Goal: Share content

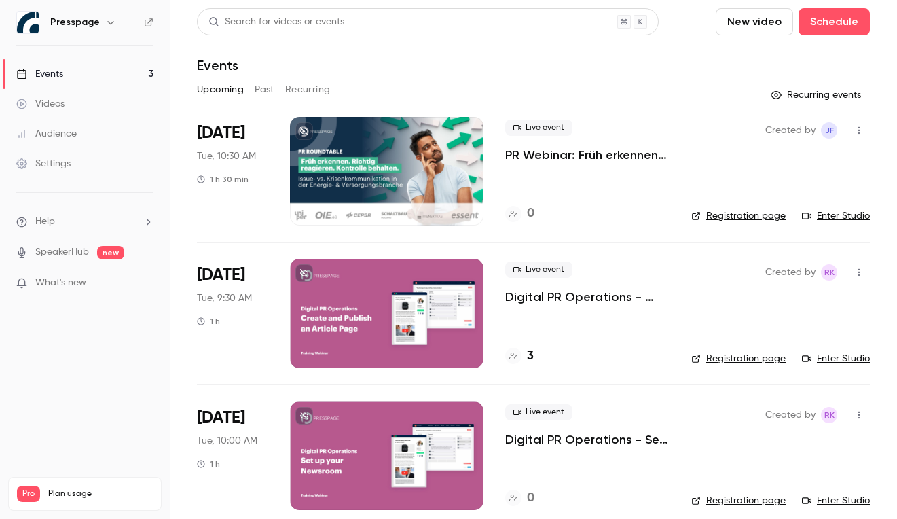
click at [383, 164] on div at bounding box center [387, 171] width 194 height 109
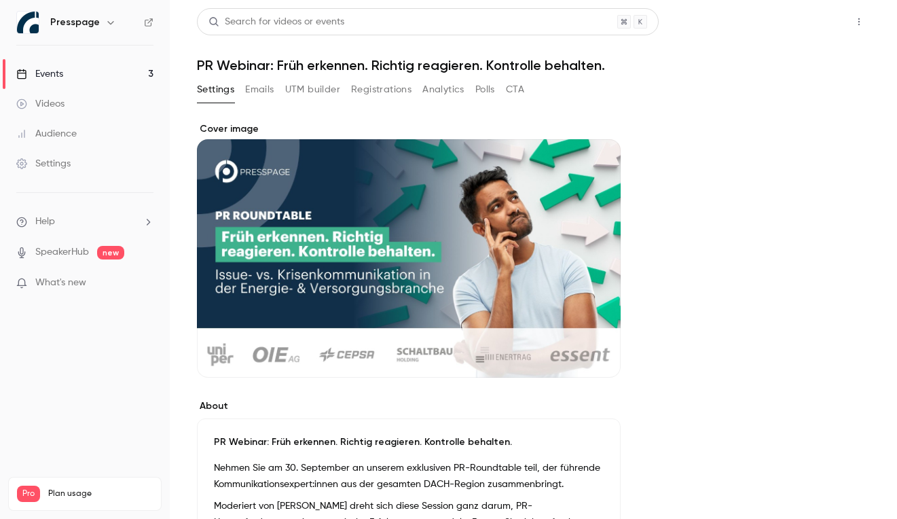
click at [810, 24] on button "Share" at bounding box center [811, 21] width 54 height 27
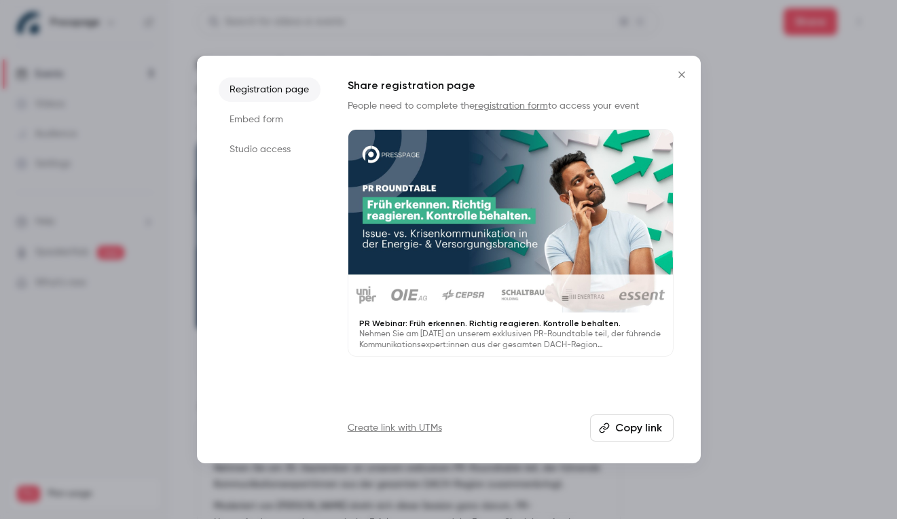
click at [625, 433] on button "Copy link" at bounding box center [632, 427] width 84 height 27
click at [683, 71] on icon "Close" at bounding box center [682, 74] width 16 height 11
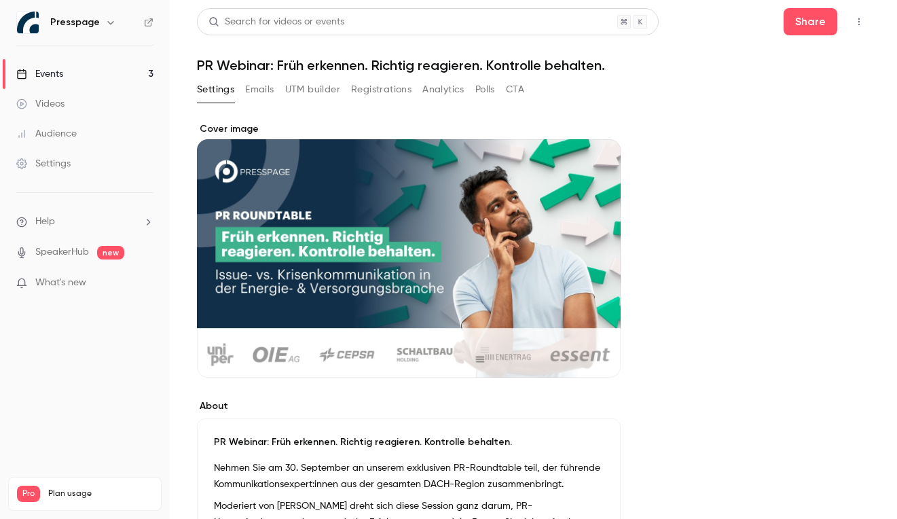
drag, startPoint x: 807, startPoint y: 23, endPoint x: 673, endPoint y: 132, distance: 172.8
click at [60, 82] on link "Events 3" at bounding box center [85, 74] width 170 height 30
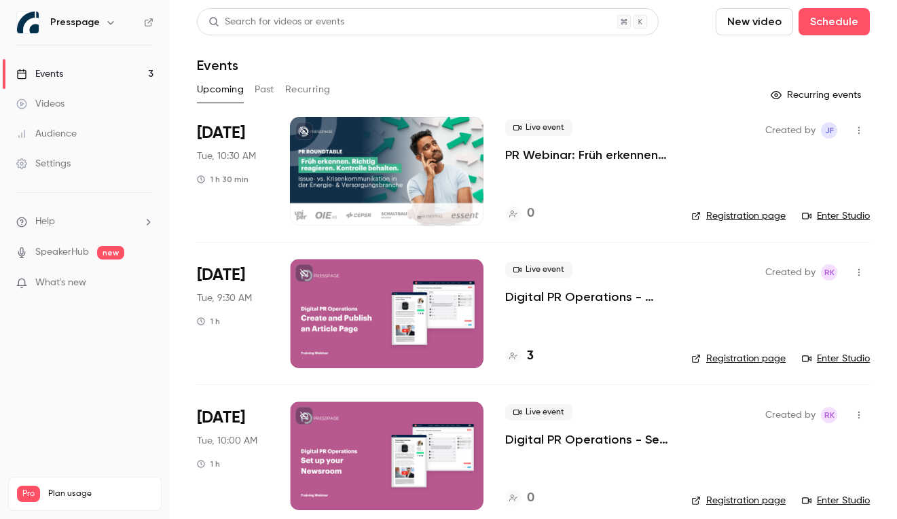
click at [855, 134] on icon "button" at bounding box center [859, 131] width 11 height 10
click at [772, 164] on div "Share" at bounding box center [806, 165] width 103 height 14
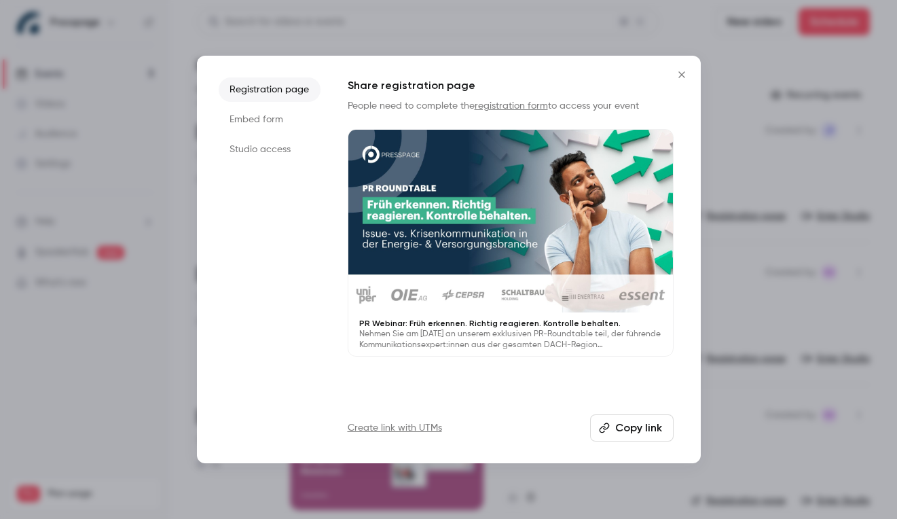
click at [283, 126] on li "Embed form" at bounding box center [270, 119] width 102 height 24
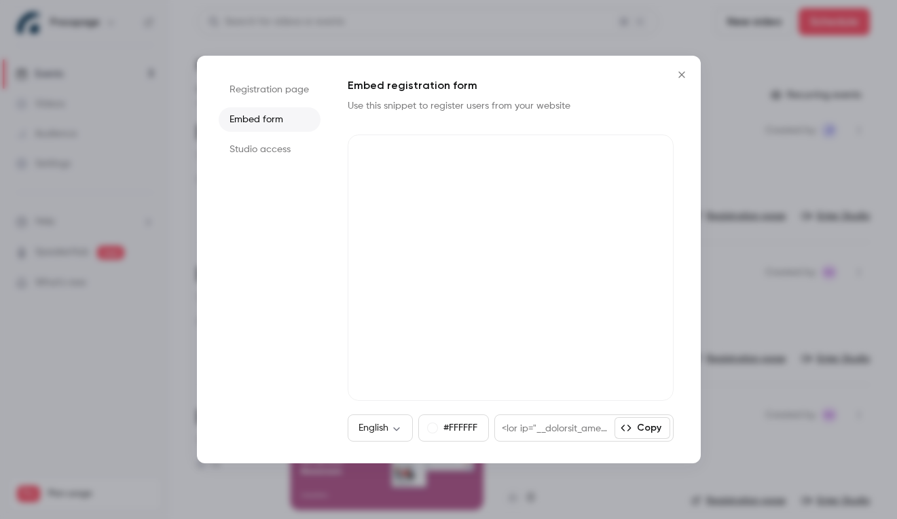
click at [272, 151] on li "Studio access" at bounding box center [270, 149] width 102 height 24
